Goal: Transaction & Acquisition: Purchase product/service

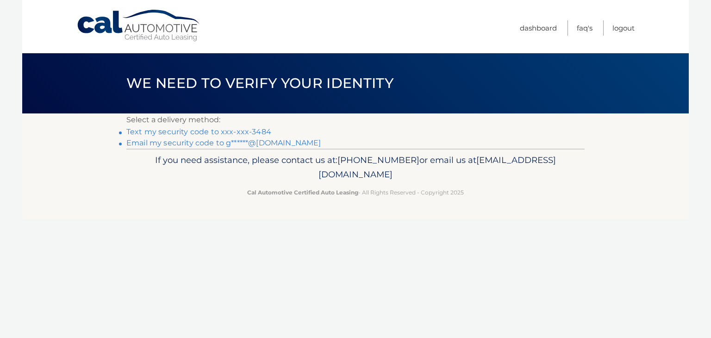
click at [250, 128] on link "Text my security code to xxx-xxx-3484" at bounding box center [198, 131] width 145 height 9
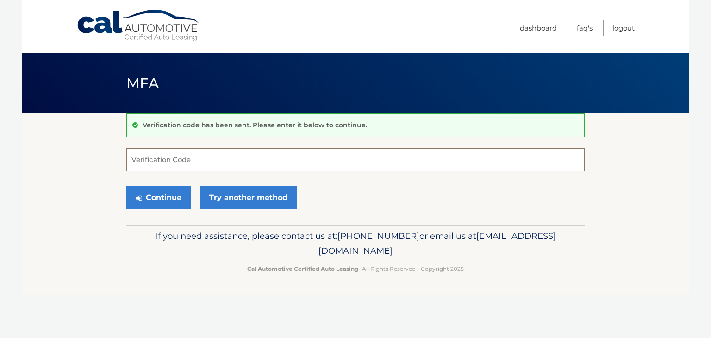
click at [140, 156] on input "Verification Code" at bounding box center [355, 159] width 458 height 23
type input "842730"
click at [150, 191] on button "Continue" at bounding box center [158, 197] width 64 height 23
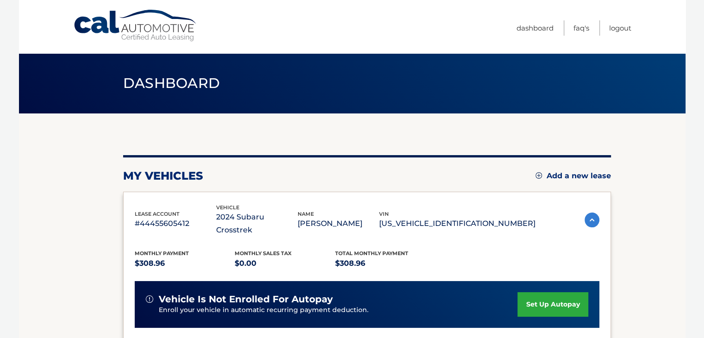
click at [645, 206] on section "my vehicles Add a new lease lease account #44455605412 vehicle 2024 Subaru Cros…" at bounding box center [352, 308] width 667 height 390
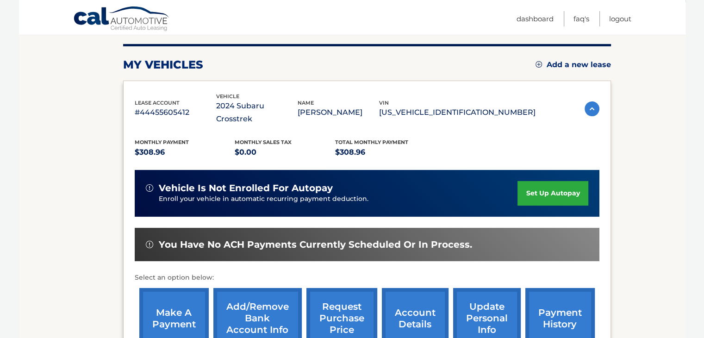
scroll to position [130, 0]
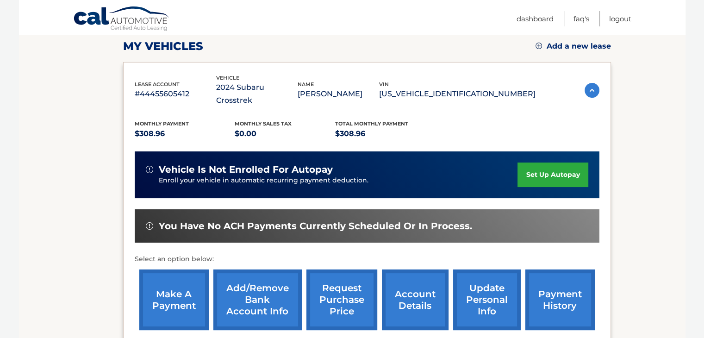
click at [181, 275] on link "make a payment" at bounding box center [173, 300] width 69 height 61
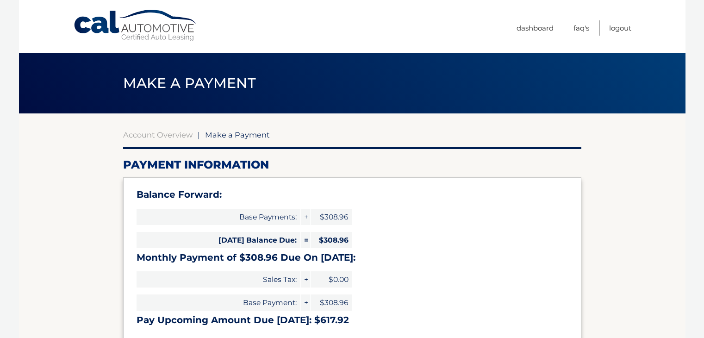
select select "OGFjY2VhZDctOWJjZC00NGMzLThhNDMtODAxYjMxOGVkNmM3"
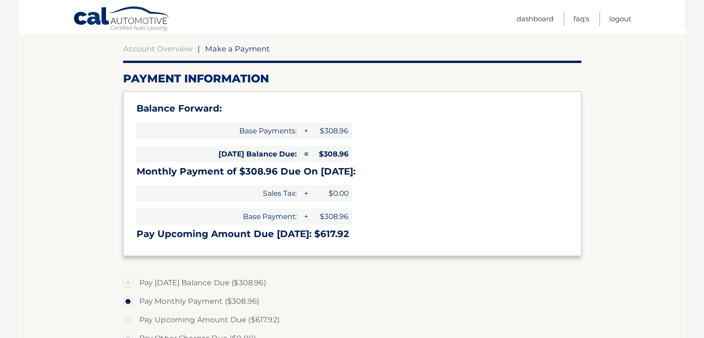
scroll to position [93, 0]
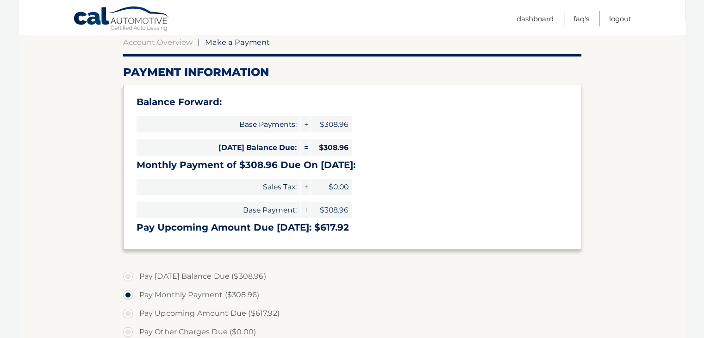
click at [98, 288] on section "Account Overview | Make a Payment Payment Information Balance Forward: Base Pay…" at bounding box center [352, 279] width 667 height 517
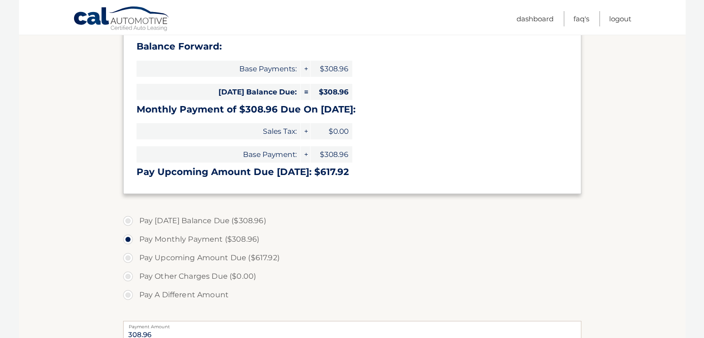
scroll to position [167, 0]
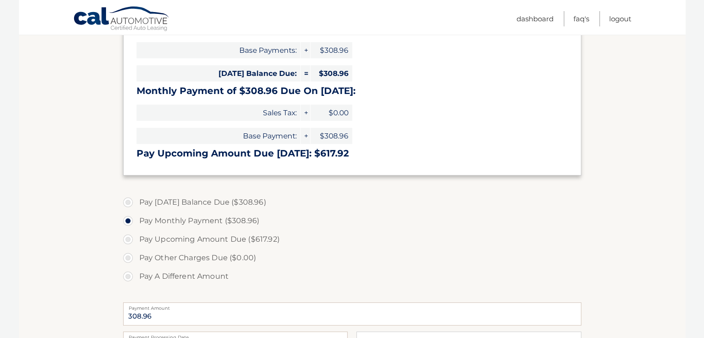
click at [129, 201] on label "Pay Today's Balance Due ($308.96)" at bounding box center [352, 202] width 458 height 19
click at [129, 201] on input "Pay Today's Balance Due ($308.96)" at bounding box center [131, 200] width 9 height 15
radio input "true"
click at [67, 223] on section "Account Overview | Make a Payment Payment Information Balance Forward: Base Pay…" at bounding box center [352, 205] width 667 height 517
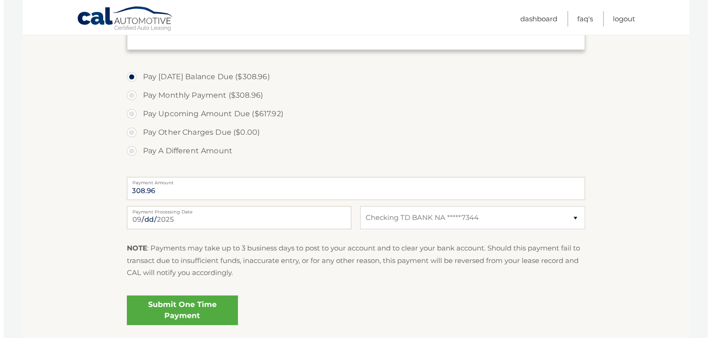
scroll to position [296, 0]
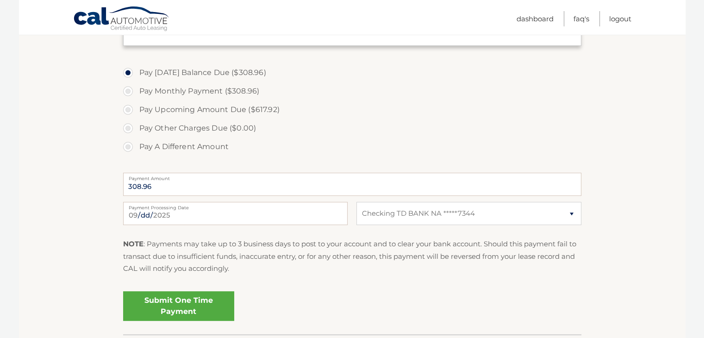
click at [178, 299] on link "Submit One Time Payment" at bounding box center [178, 306] width 111 height 30
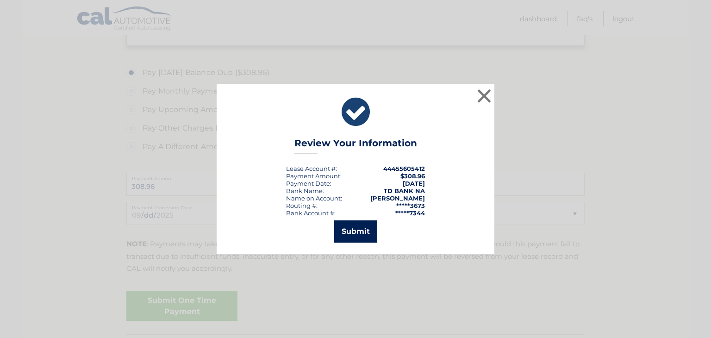
click at [358, 229] on button "Submit" at bounding box center [355, 231] width 43 height 22
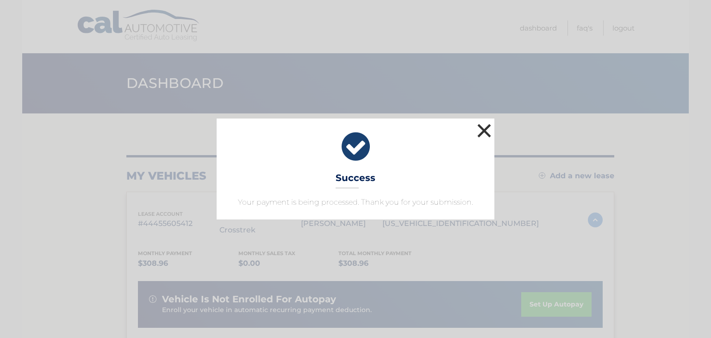
click at [482, 126] on button "×" at bounding box center [484, 130] width 19 height 19
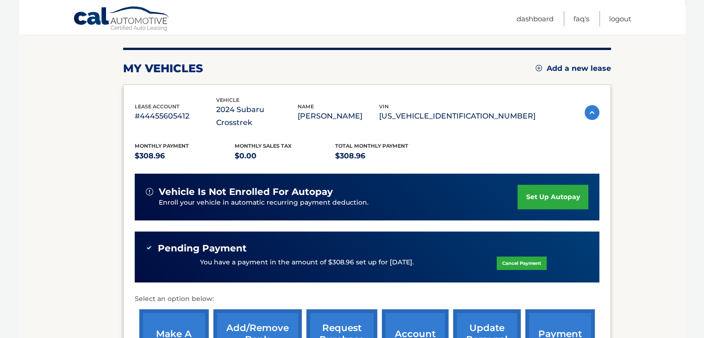
scroll to position [160, 0]
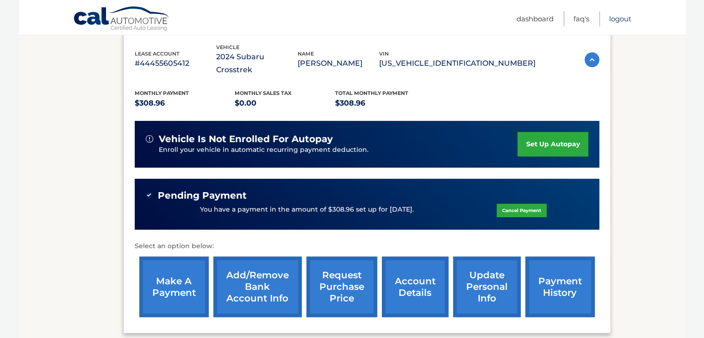
click at [624, 15] on link "Logout" at bounding box center [620, 18] width 22 height 15
